Goal: Task Accomplishment & Management: Manage account settings

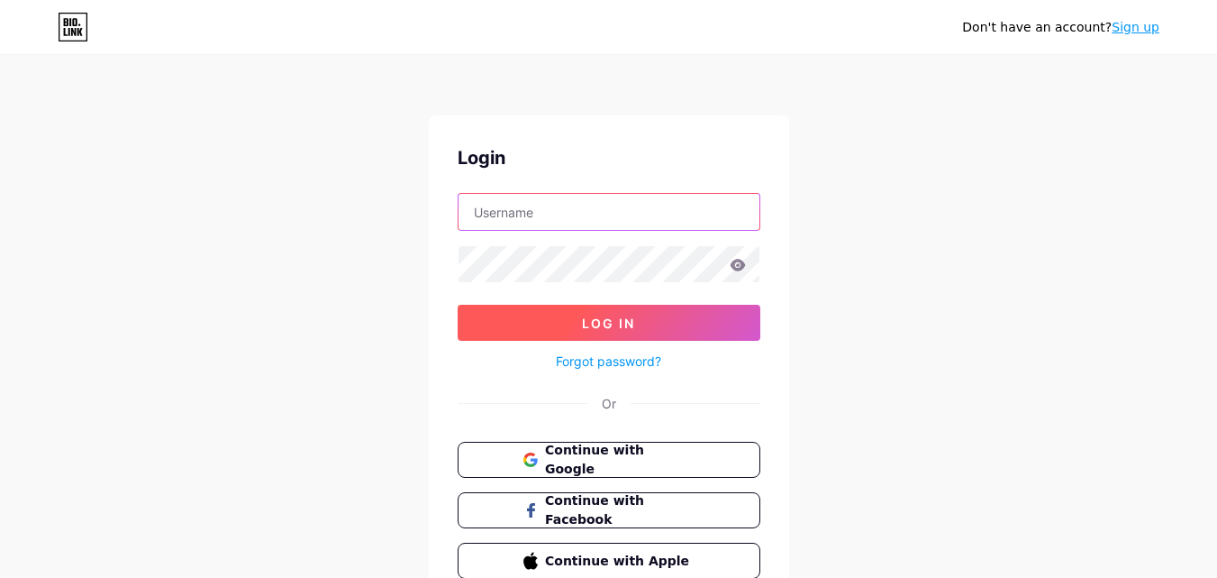
type input "[DOMAIN_NAME][EMAIL_ADDRESS][DOMAIN_NAME]"
click at [543, 329] on button "Log In" at bounding box center [609, 323] width 303 height 36
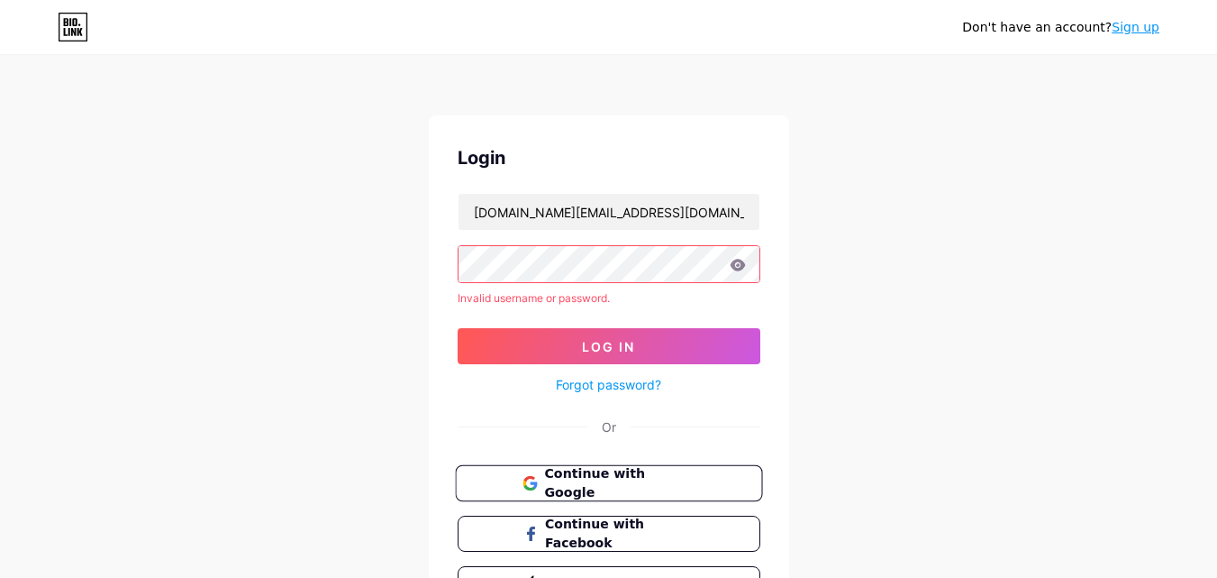
click at [632, 488] on span "Continue with Google" at bounding box center [619, 483] width 150 height 39
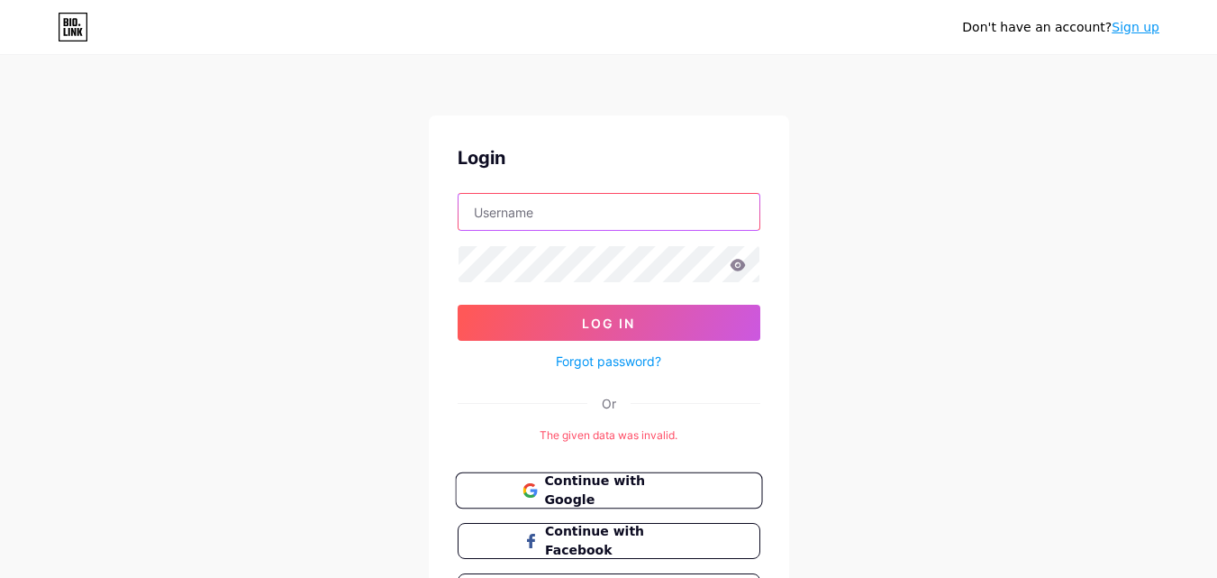
type input "[DOMAIN_NAME][EMAIL_ADDRESS][DOMAIN_NAME]"
click at [581, 488] on span "Continue with Google" at bounding box center [619, 490] width 150 height 39
type input "[DOMAIN_NAME][EMAIL_ADDRESS][DOMAIN_NAME]"
click at [602, 487] on span "Continue with Google" at bounding box center [619, 490] width 150 height 39
type input "[DOMAIN_NAME][EMAIL_ADDRESS][DOMAIN_NAME]"
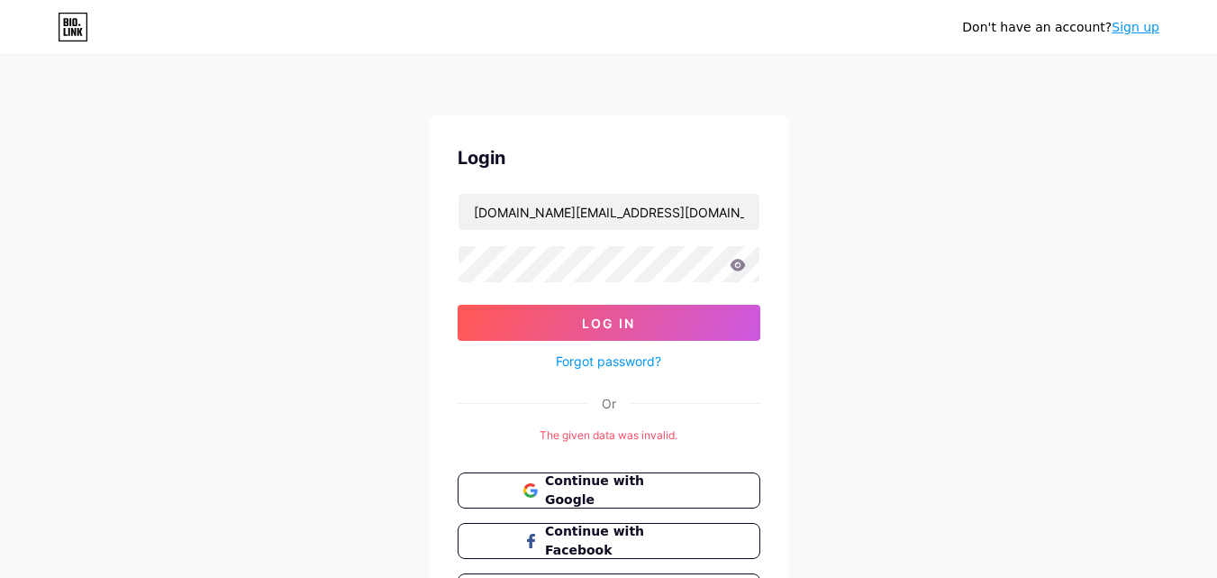
click at [1133, 33] on link "Sign up" at bounding box center [1136, 27] width 48 height 14
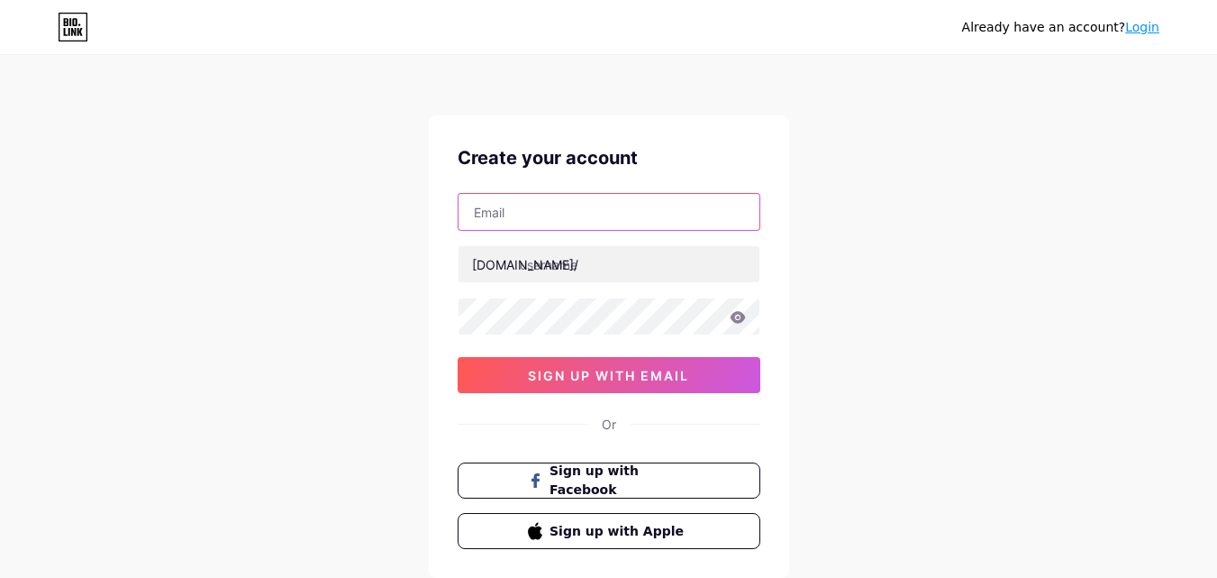
click at [484, 216] on input "text" at bounding box center [609, 212] width 301 height 36
type input "[DOMAIN_NAME][EMAIL_ADDRESS][DOMAIN_NAME]"
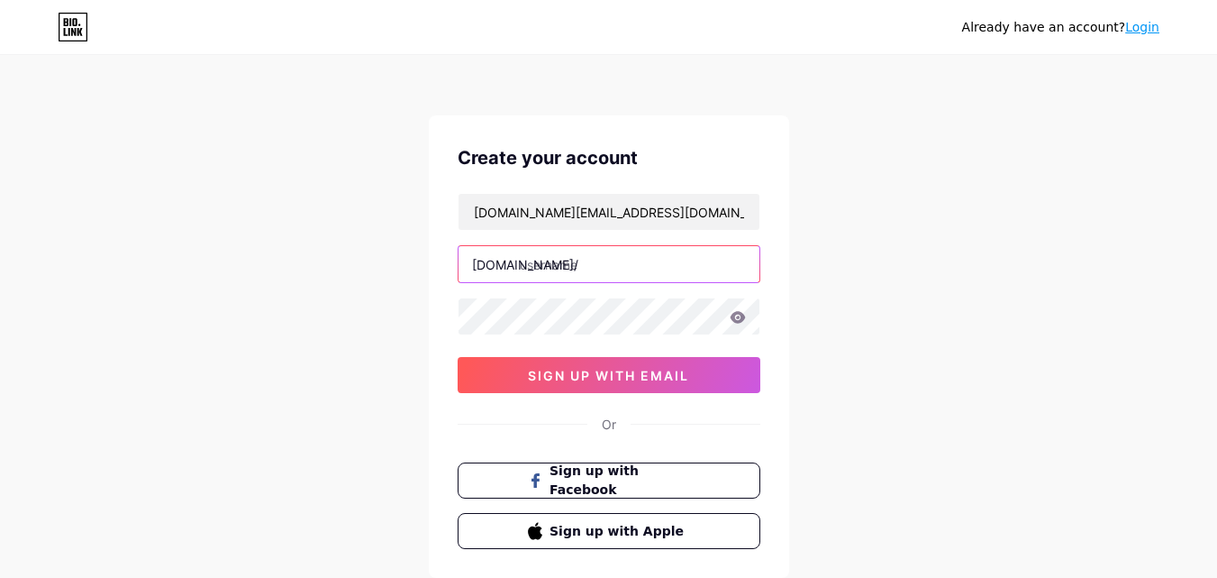
click at [606, 263] on input "text" at bounding box center [609, 264] width 301 height 36
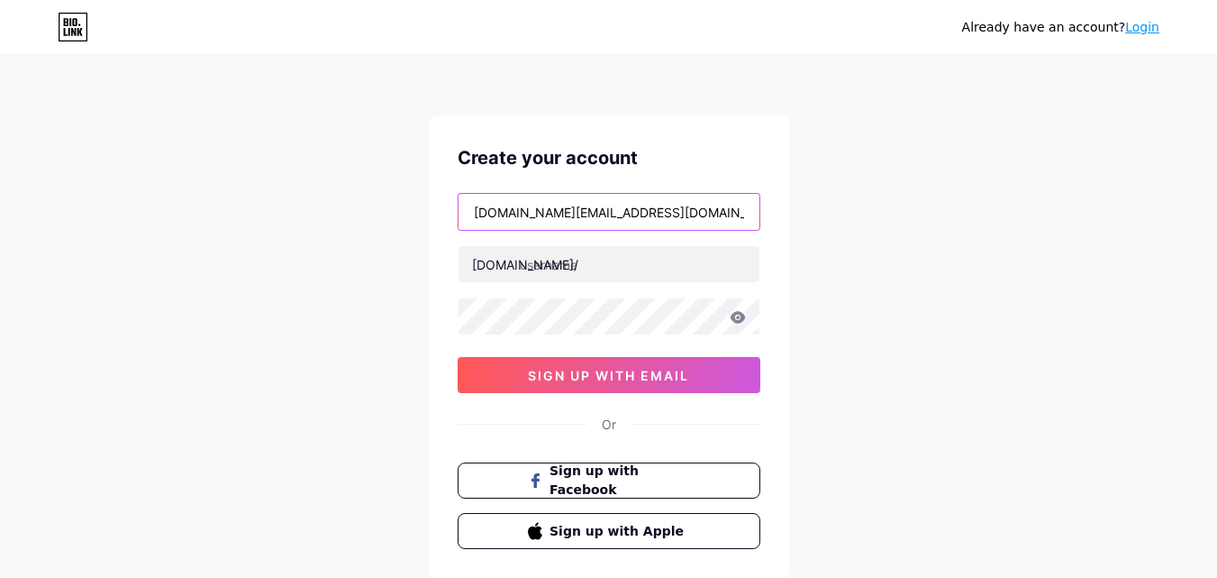
drag, startPoint x: 474, startPoint y: 205, endPoint x: 532, endPoint y: 208, distance: 57.8
click at [532, 208] on input "[DOMAIN_NAME][EMAIL_ADDRESS][DOMAIN_NAME]" at bounding box center [609, 212] width 301 height 36
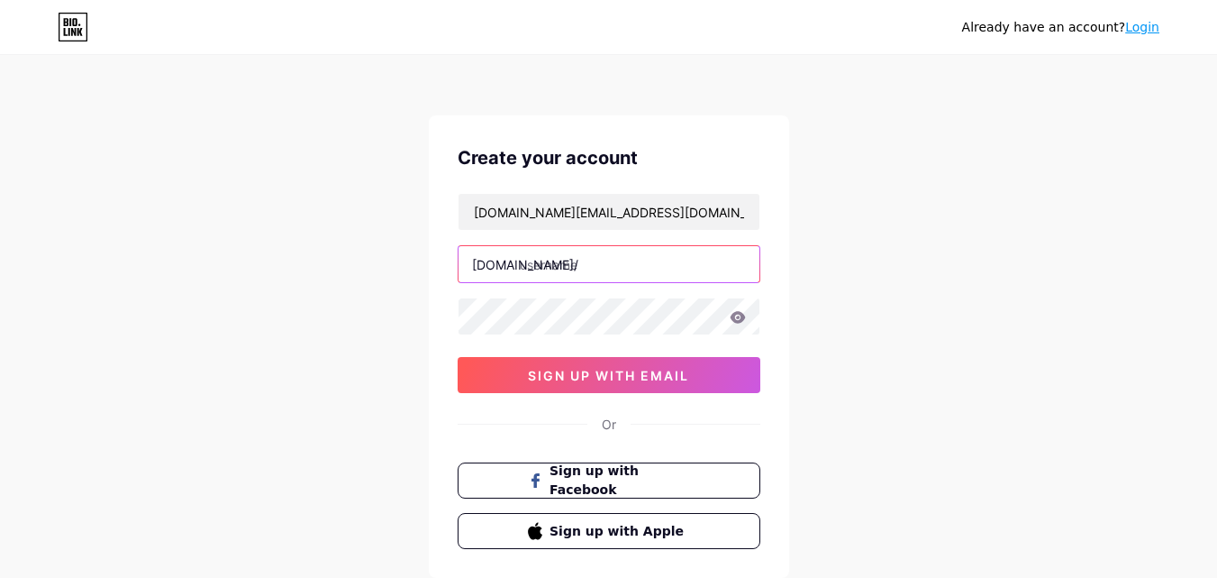
click at [556, 261] on input "text" at bounding box center [609, 264] width 301 height 36
paste input "elixirengg"
type input "elixirengg"
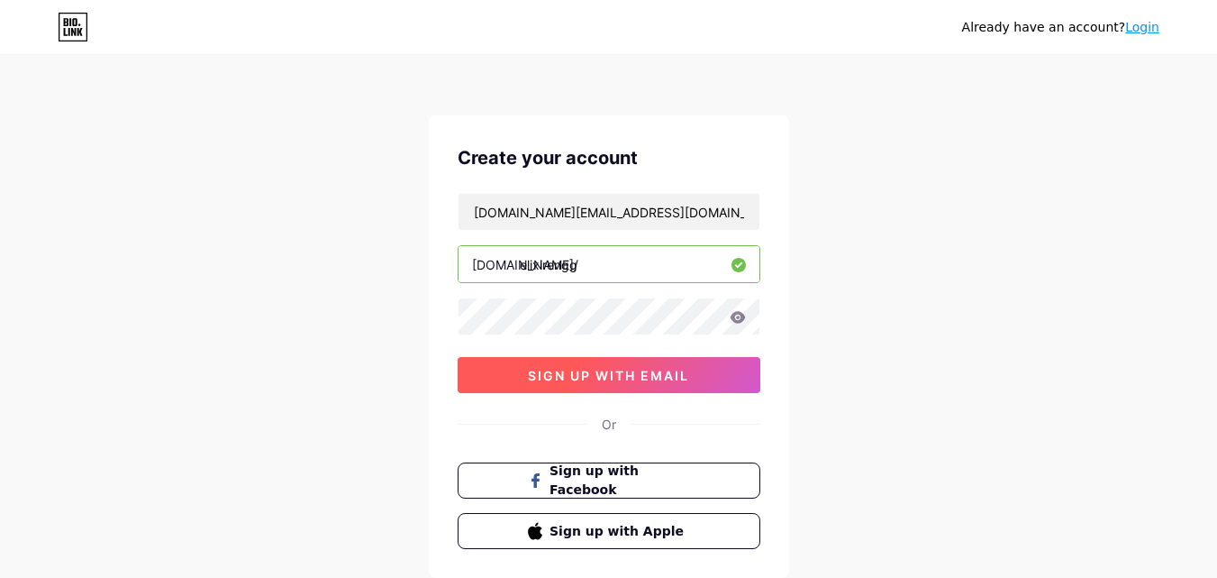
click at [610, 368] on span "sign up with email" at bounding box center [608, 375] width 161 height 15
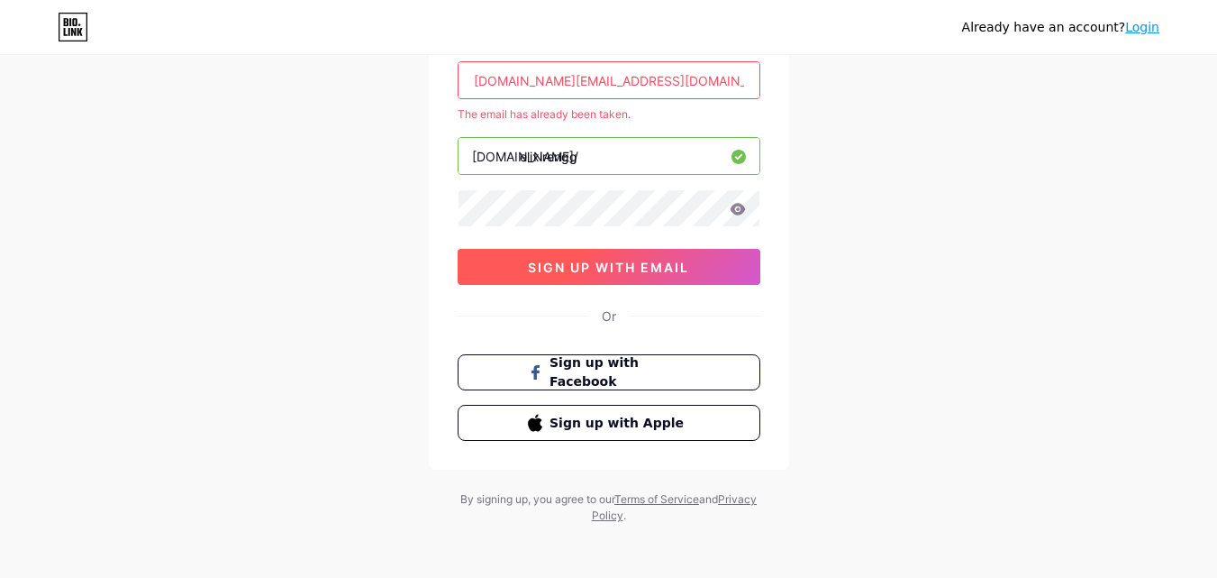
scroll to position [135, 0]
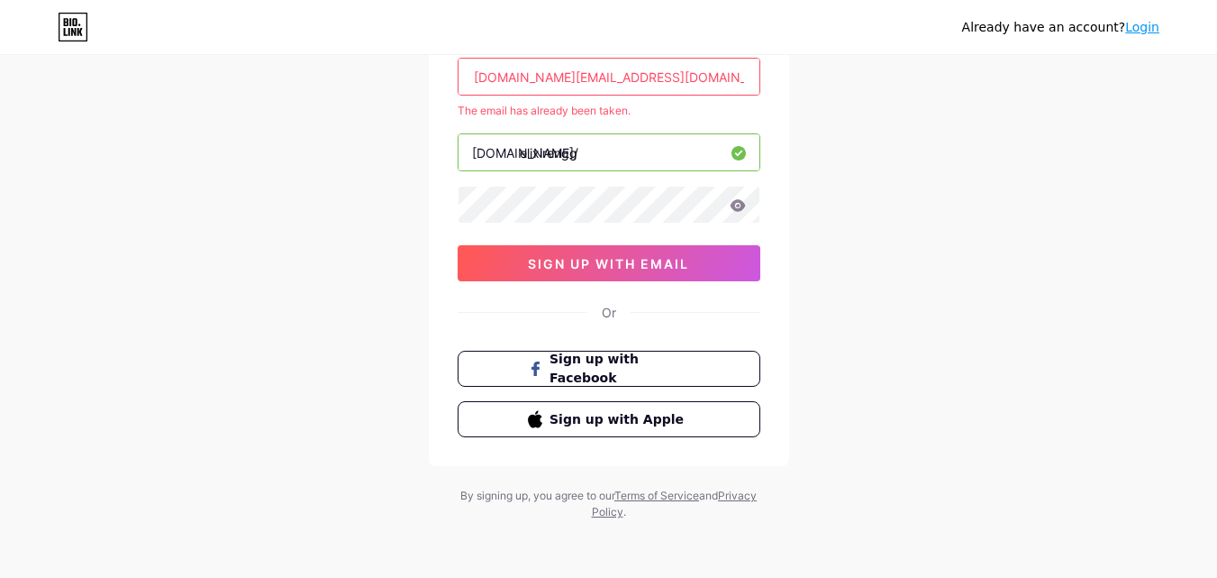
click at [1139, 29] on link "Login" at bounding box center [1142, 27] width 34 height 14
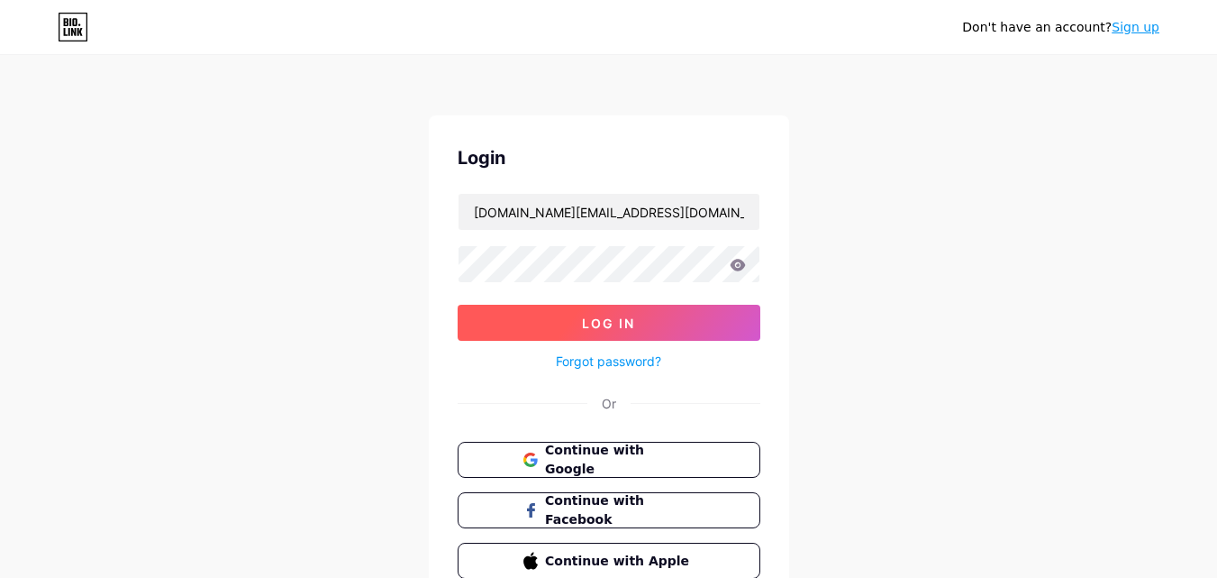
click at [596, 326] on span "Log In" at bounding box center [608, 322] width 53 height 15
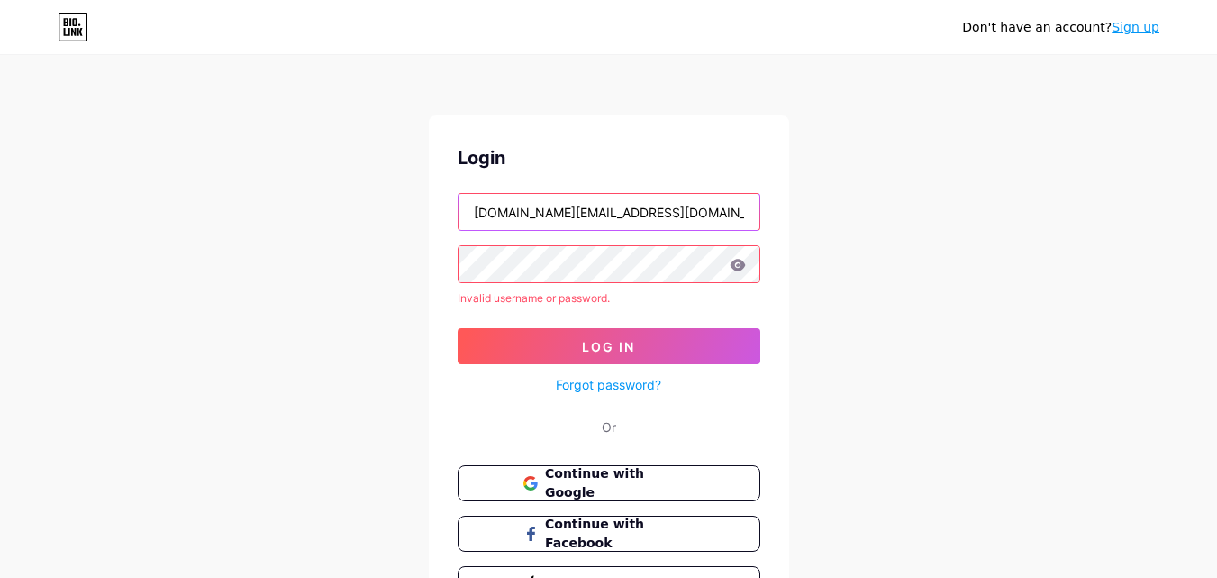
drag, startPoint x: 530, startPoint y: 214, endPoint x: 814, endPoint y: 211, distance: 283.8
click at [814, 211] on div "Don't have an account? Sign up Login elixirengg.marketing@gmail.com Invalid use…" at bounding box center [608, 344] width 1217 height 688
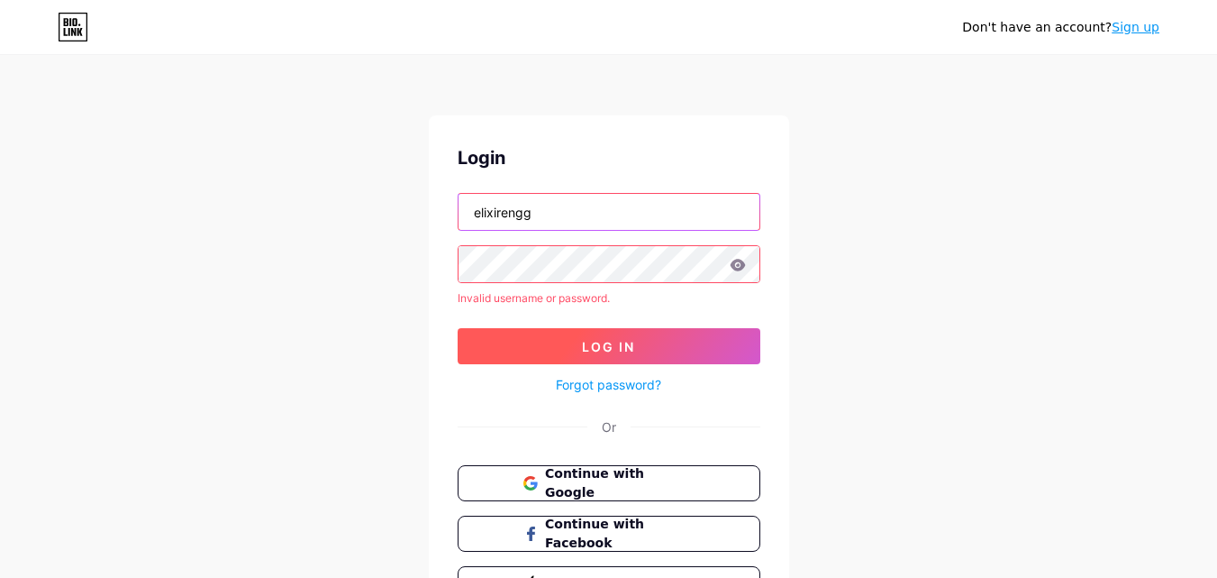
type input "elixirengg"
click at [558, 346] on button "Log In" at bounding box center [609, 346] width 303 height 36
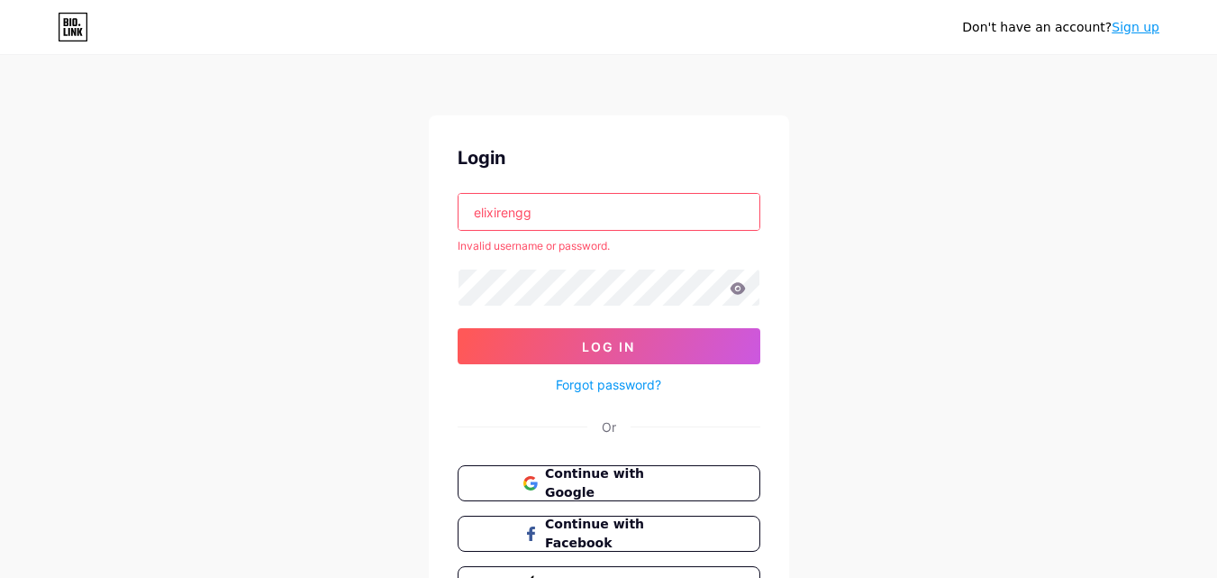
click at [737, 293] on icon at bounding box center [737, 288] width 15 height 12
click at [741, 291] on icon at bounding box center [737, 288] width 15 height 12
click at [580, 196] on input "elixirengg" at bounding box center [609, 212] width 301 height 36
click at [511, 257] on form "elixirengg Invalid username or password. Log In Forgot password?" at bounding box center [609, 294] width 303 height 203
click at [734, 287] on icon at bounding box center [737, 288] width 15 height 12
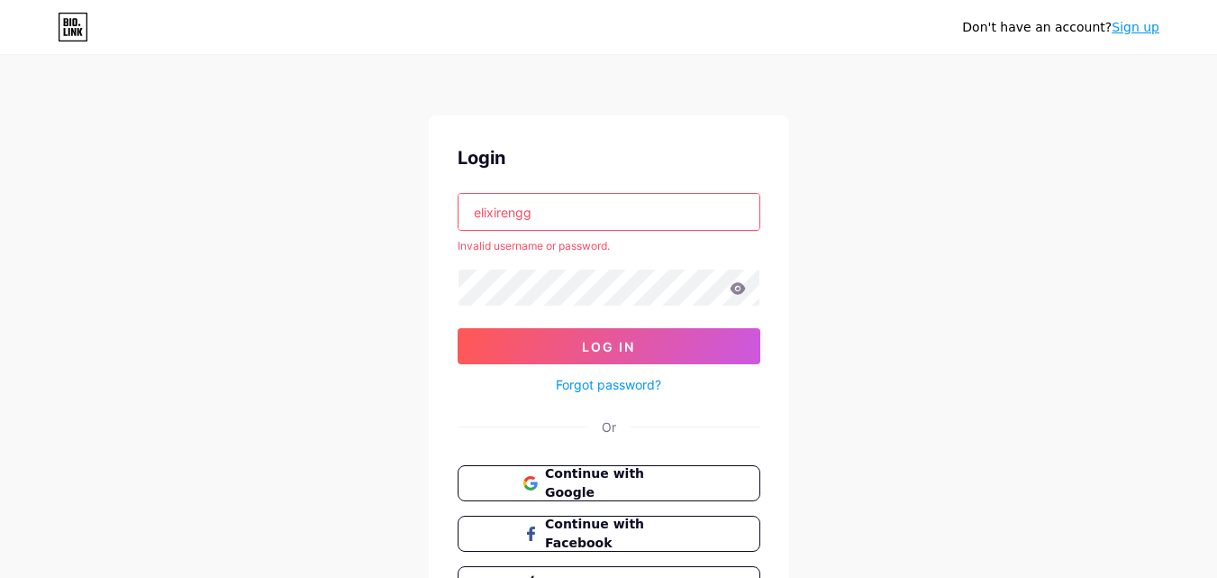
click at [736, 291] on icon at bounding box center [737, 288] width 15 height 12
